Goal: Task Accomplishment & Management: Manage account settings

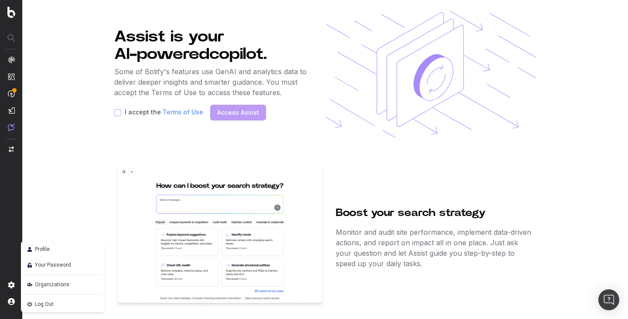
click at [10, 301] on img at bounding box center [11, 301] width 7 height 7
click at [70, 248] on link "Profile" at bounding box center [62, 249] width 77 height 12
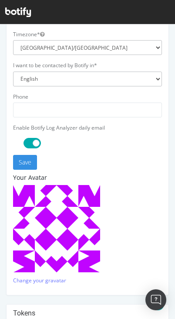
scroll to position [245, 0]
